Goal: Transaction & Acquisition: Purchase product/service

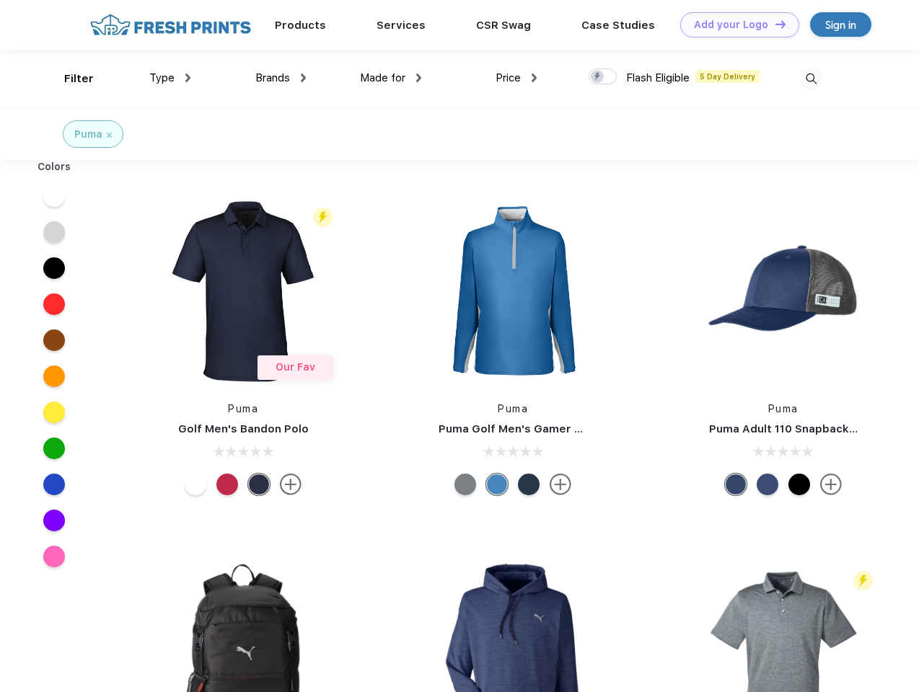
scroll to position [1, 0]
click at [734, 25] on link "Add your Logo Design Tool" at bounding box center [739, 24] width 119 height 25
click at [0, 0] on div "Design Tool" at bounding box center [0, 0] width 0 height 0
click at [774, 24] on link "Add your Logo Design Tool" at bounding box center [739, 24] width 119 height 25
click at [69, 79] on div "Filter" at bounding box center [79, 79] width 30 height 17
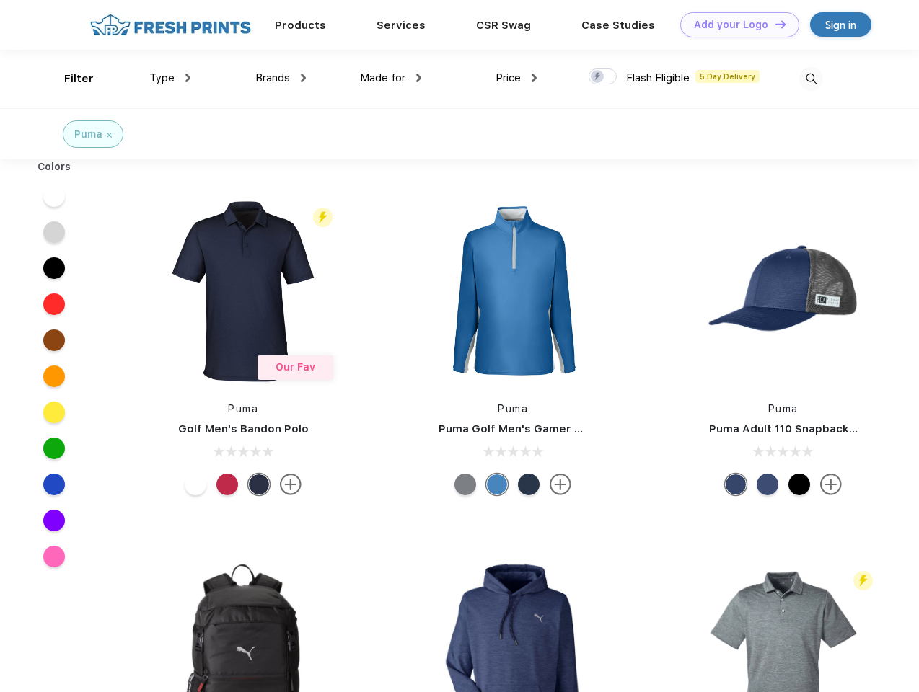
click at [170, 78] on span "Type" at bounding box center [161, 77] width 25 height 13
click at [281, 78] on span "Brands" at bounding box center [272, 77] width 35 height 13
click at [391, 78] on span "Made for" at bounding box center [382, 77] width 45 height 13
click at [516, 78] on span "Price" at bounding box center [507, 77] width 25 height 13
click at [603, 77] on div at bounding box center [602, 77] width 28 height 16
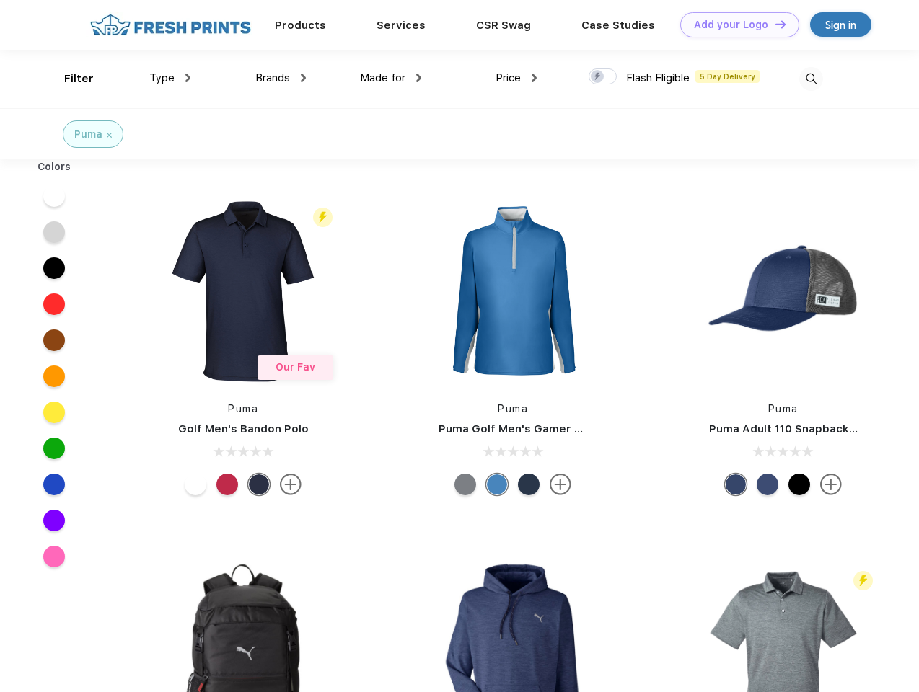
click at [598, 77] on input "checkbox" at bounding box center [592, 72] width 9 height 9
click at [811, 79] on img at bounding box center [811, 79] width 24 height 24
